Goal: Transaction & Acquisition: Purchase product/service

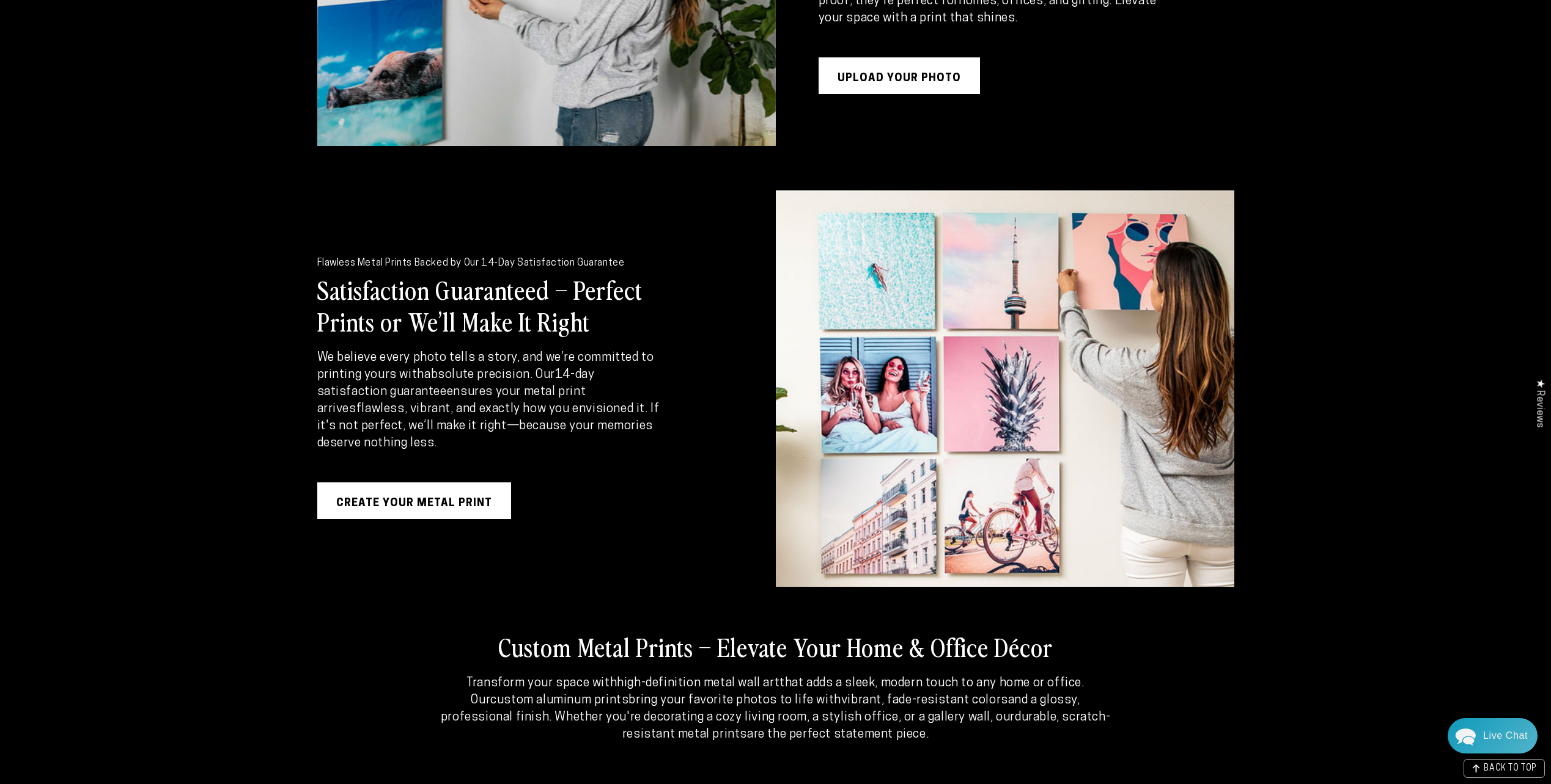
click at [497, 500] on link "Create Your Metal Print" at bounding box center [414, 501] width 194 height 37
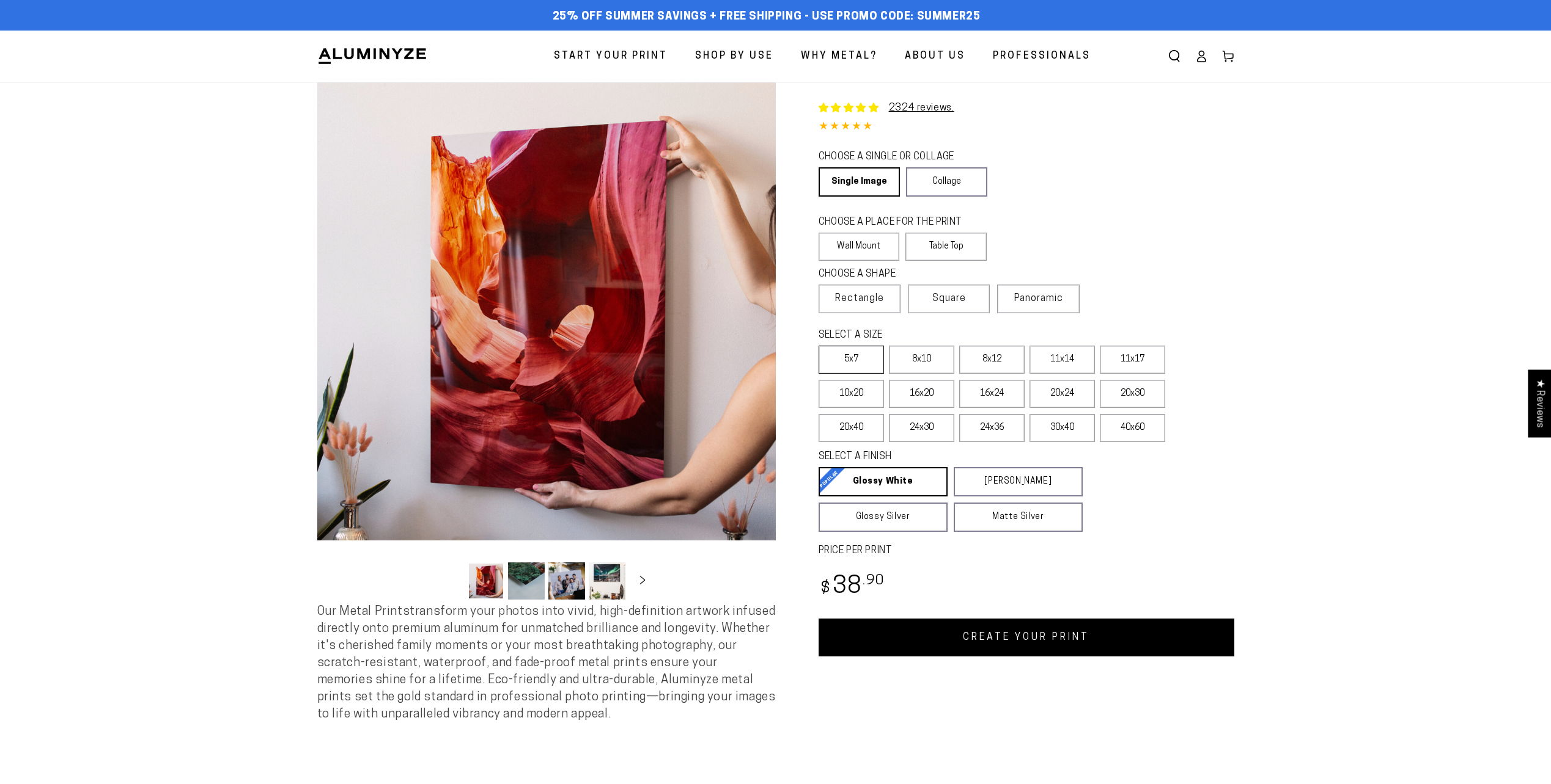
select select "**********"
click at [869, 179] on link "Single Image" at bounding box center [858, 181] width 80 height 29
click at [879, 245] on label "Wall Mount" at bounding box center [858, 246] width 81 height 28
click at [859, 298] on span "Rectangle" at bounding box center [859, 298] width 49 height 14
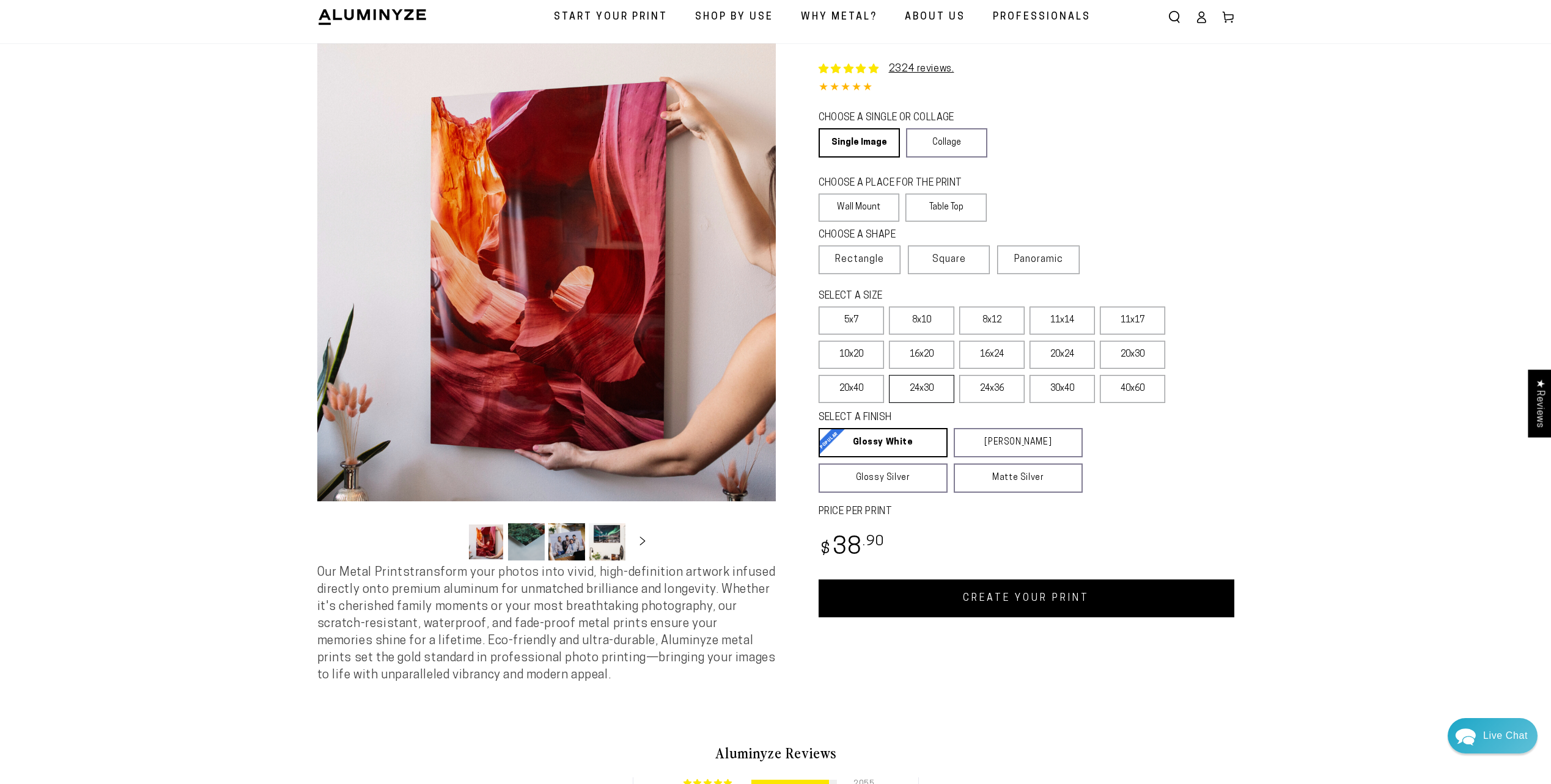
scroll to position [61, 0]
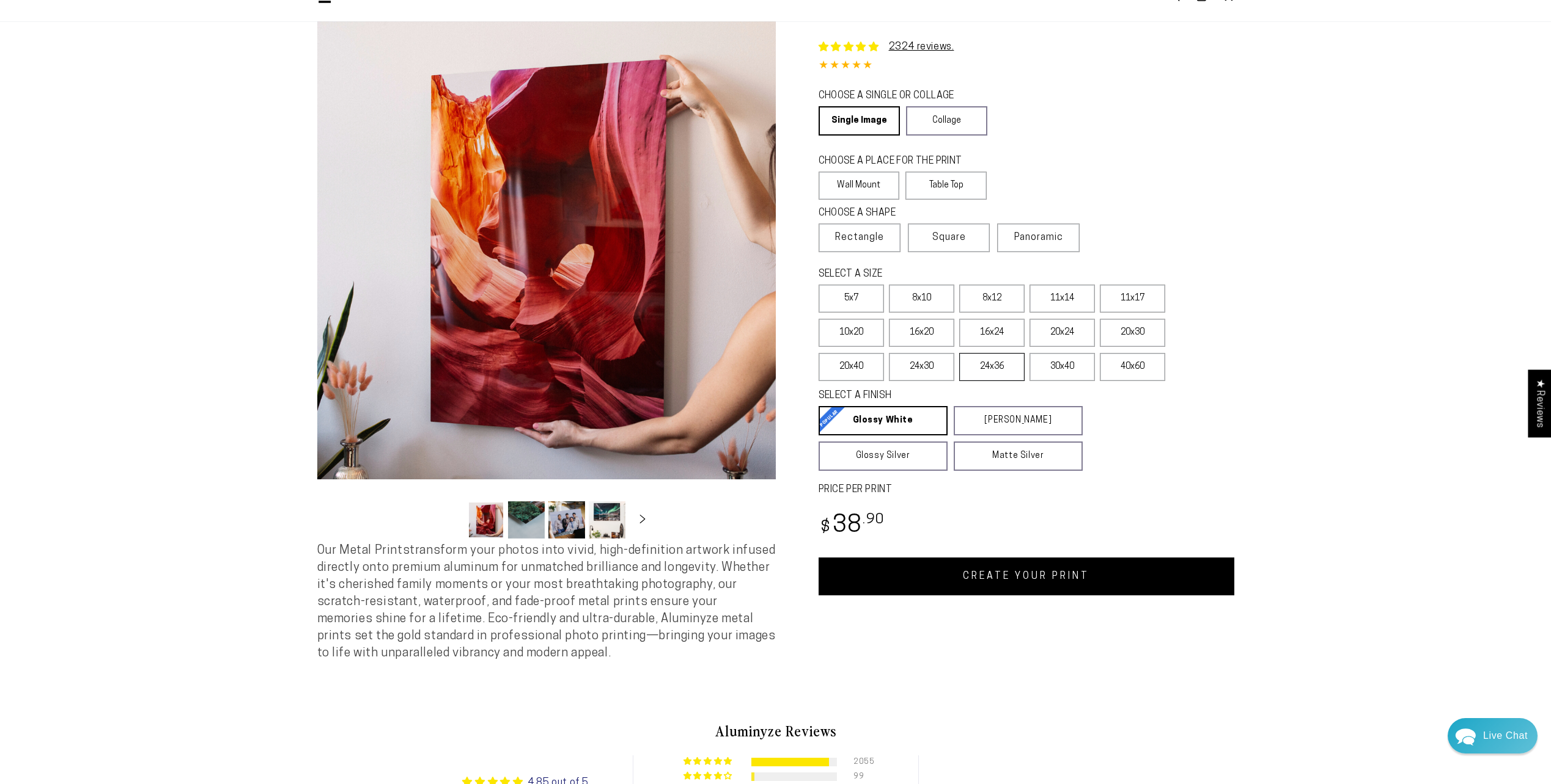
click at [998, 371] on label "24x36" at bounding box center [991, 367] width 65 height 28
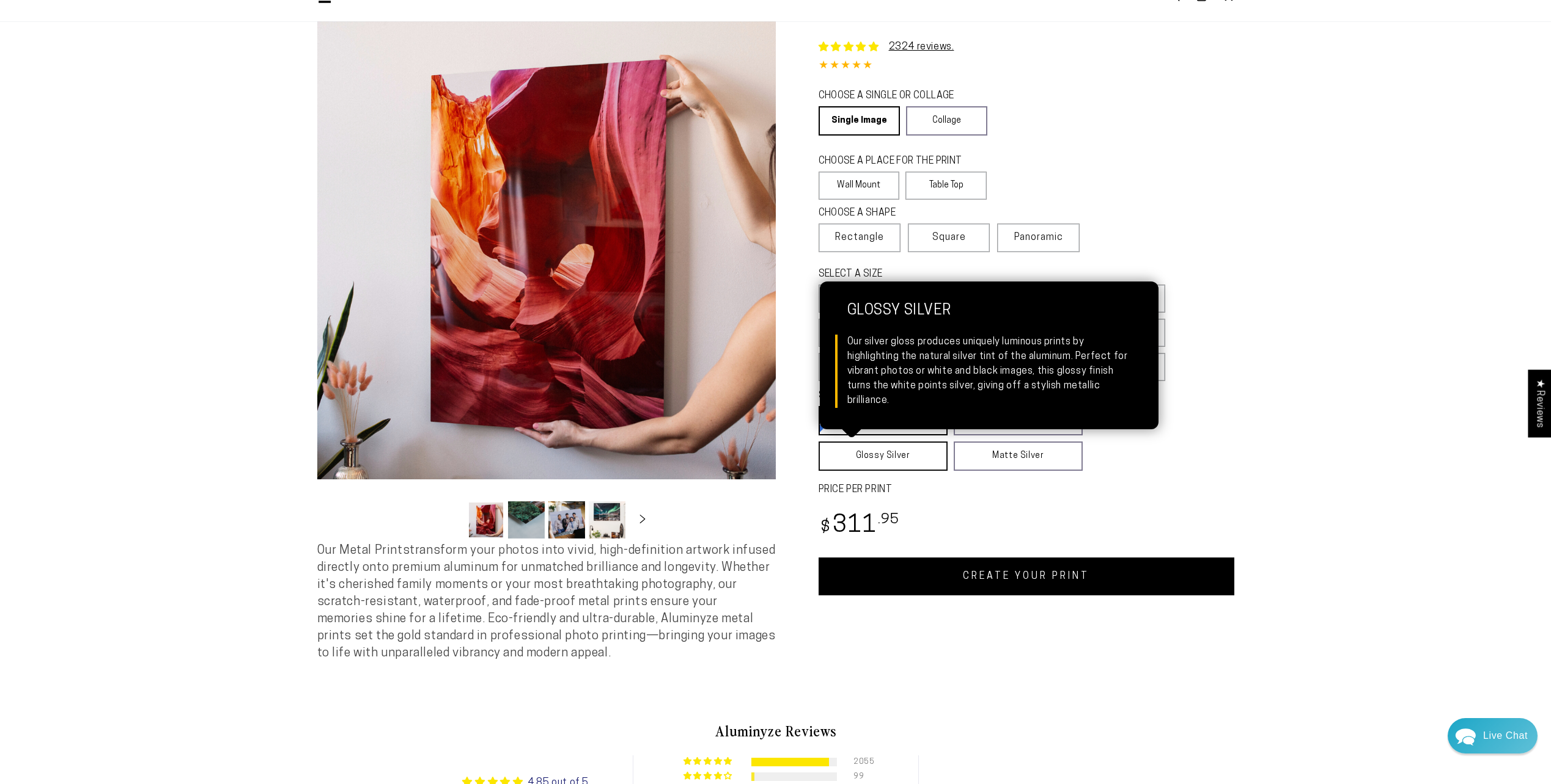
click at [909, 455] on link "Glossy Silver Glossy Silver Our silver gloss produces uniquely luminous prints …" at bounding box center [883, 456] width 129 height 29
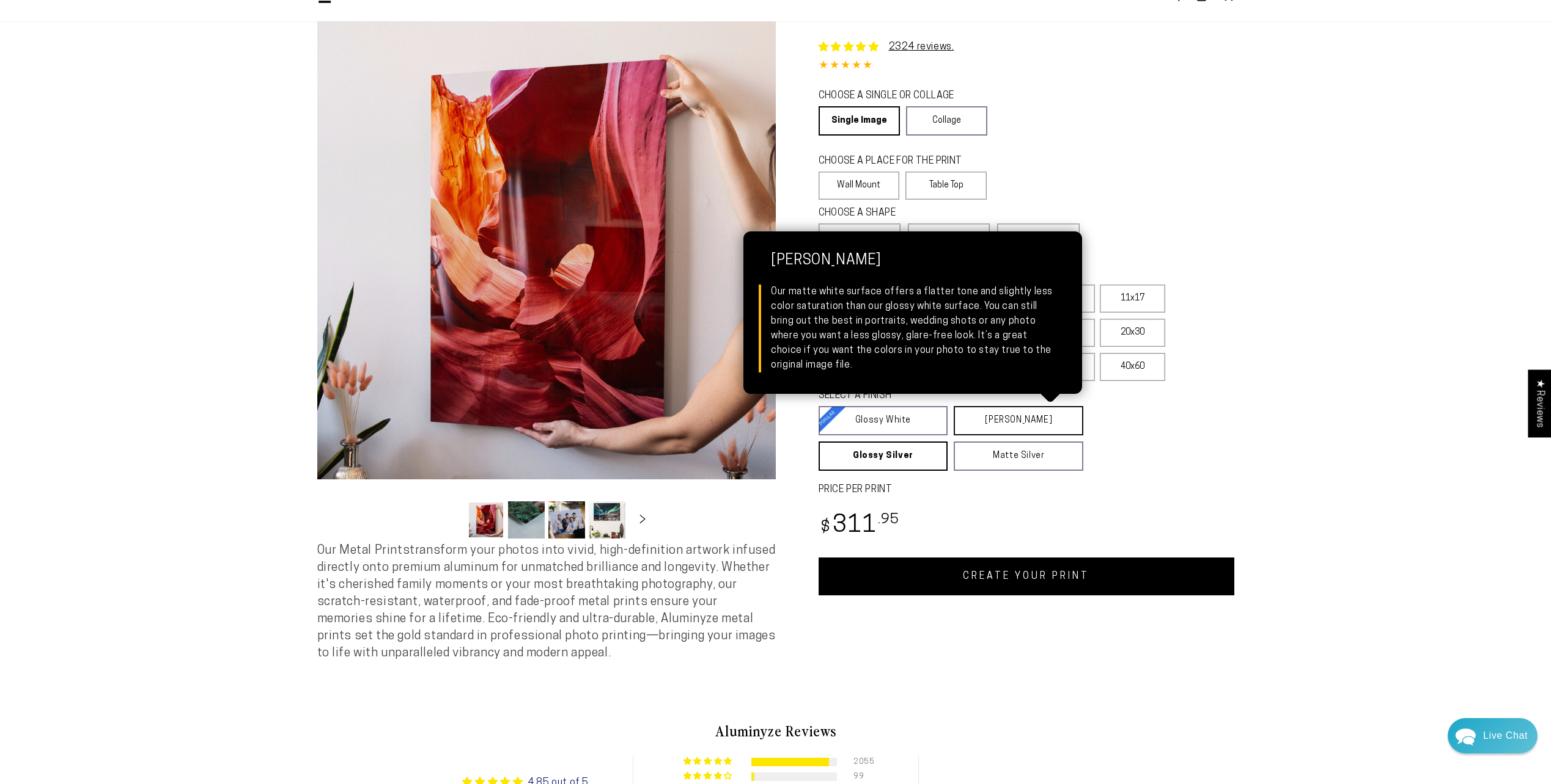
click at [982, 430] on link "[PERSON_NAME] Matte White Our matte white surface offers a flatter tone and sli…" at bounding box center [1018, 420] width 130 height 29
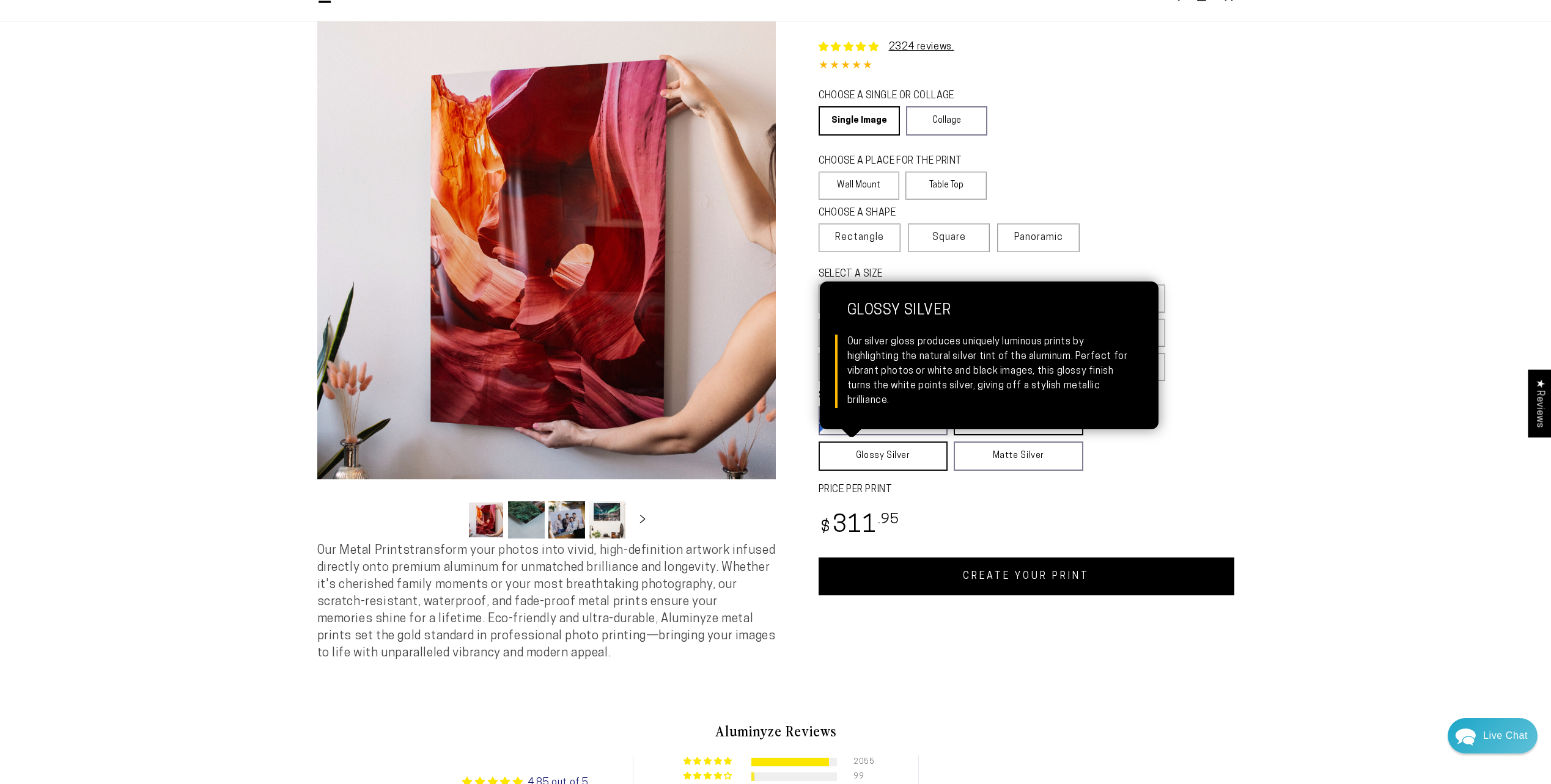
click at [923, 461] on link "Glossy Silver Glossy Silver Our silver gloss produces uniquely luminous prints …" at bounding box center [883, 456] width 130 height 29
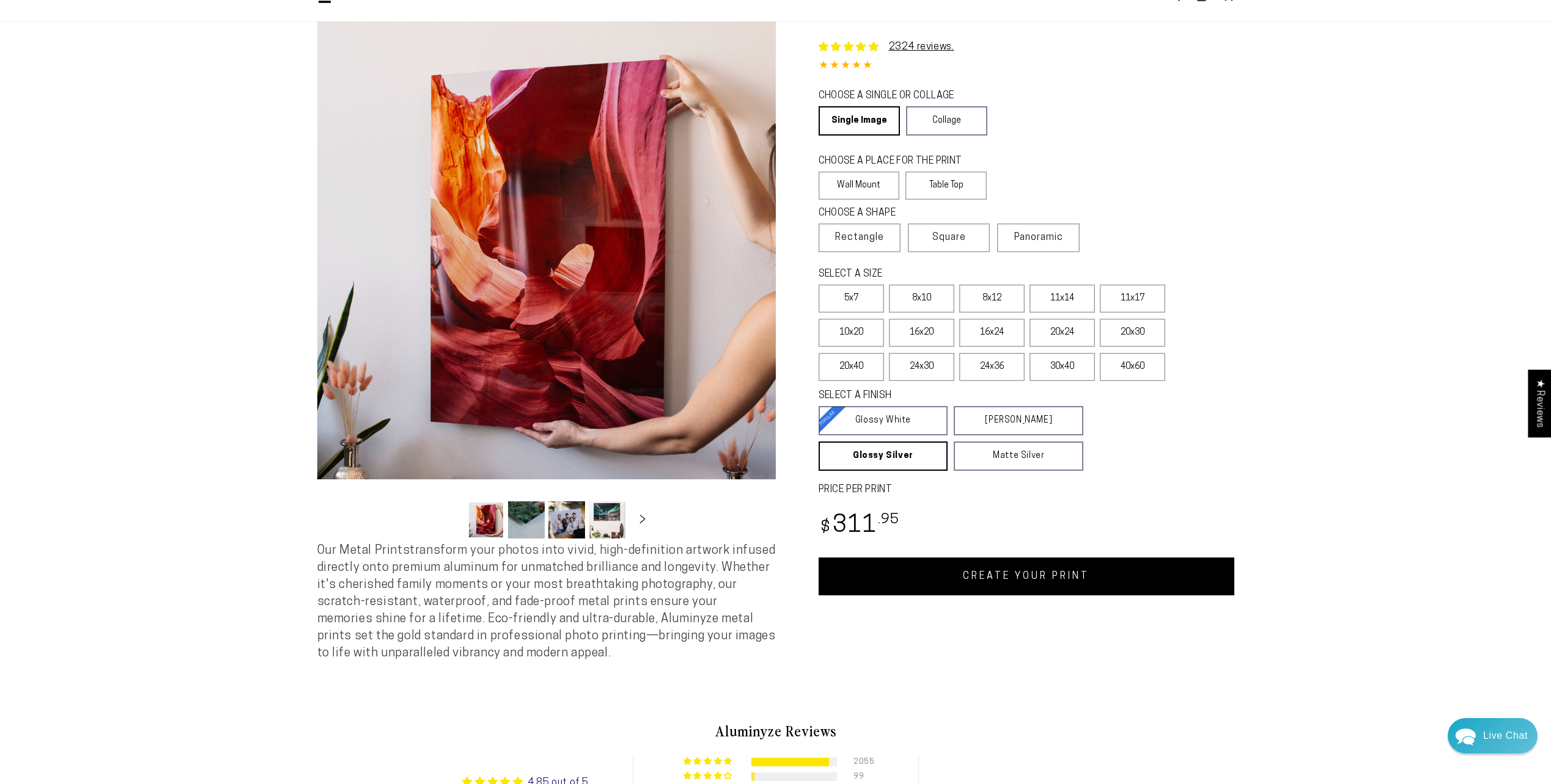
click at [1005, 580] on link "CREATE YOUR PRINT" at bounding box center [1026, 577] width 416 height 38
